Goal: Check status: Check status

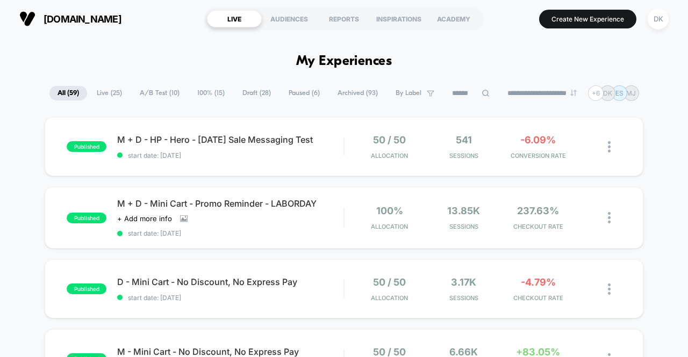
click at [611, 159] on div at bounding box center [614, 146] width 13 height 25
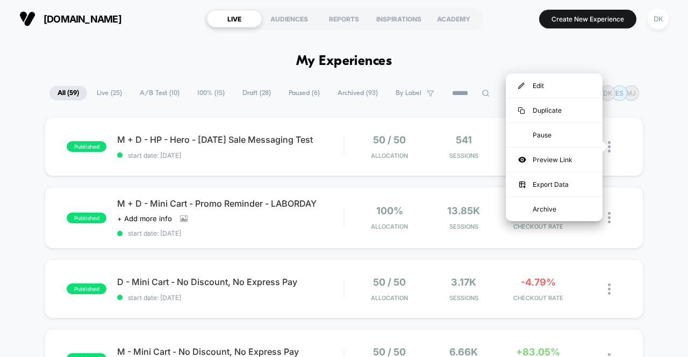
click at [612, 159] on div at bounding box center [614, 146] width 13 height 25
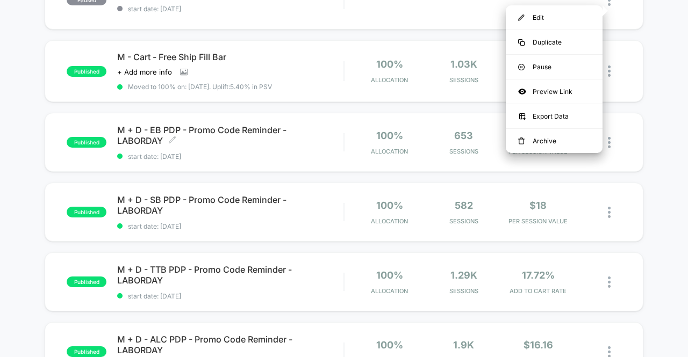
scroll to position [497, 0]
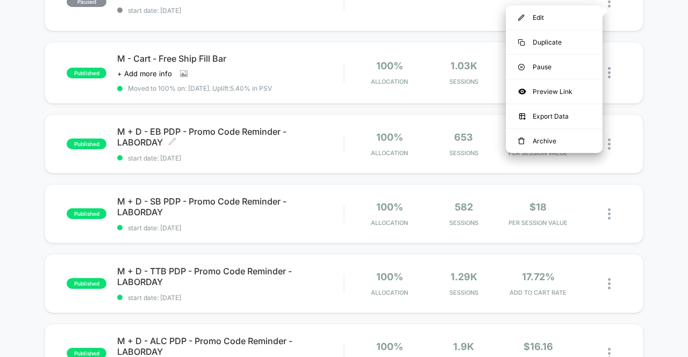
click at [295, 154] on span "start date: 8/21/2025" at bounding box center [230, 158] width 226 height 8
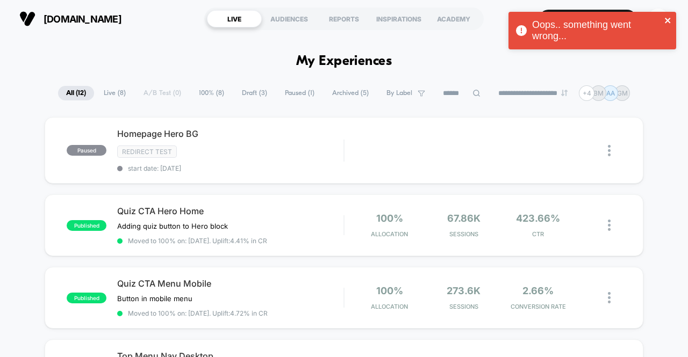
click at [667, 20] on icon "close" at bounding box center [667, 20] width 5 height 5
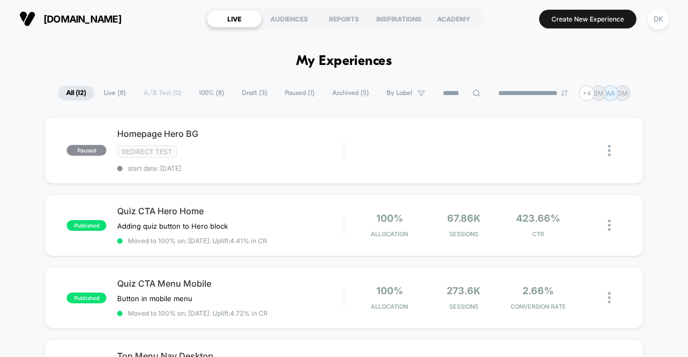
click at [108, 92] on span "Live ( 8 )" at bounding box center [115, 93] width 38 height 15
